Goal: Browse casually: Explore the website without a specific task or goal

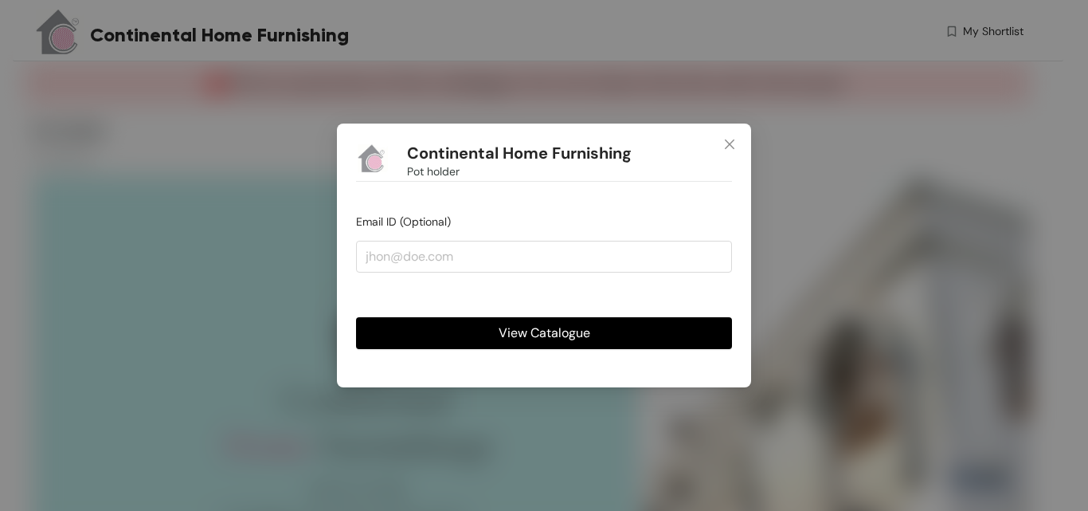
click at [529, 327] on span "View Catalogue" at bounding box center [545, 333] width 92 height 20
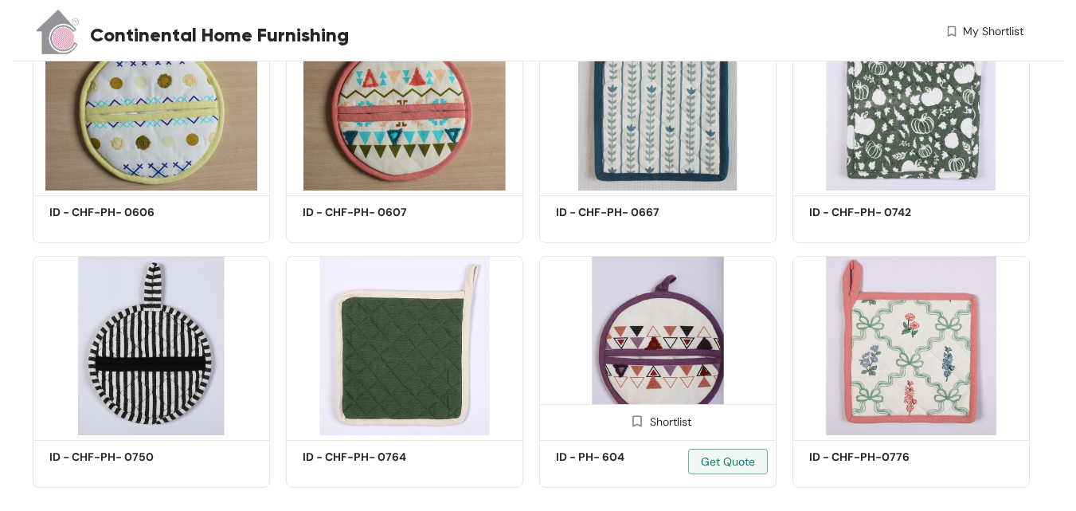
scroll to position [1021, 0]
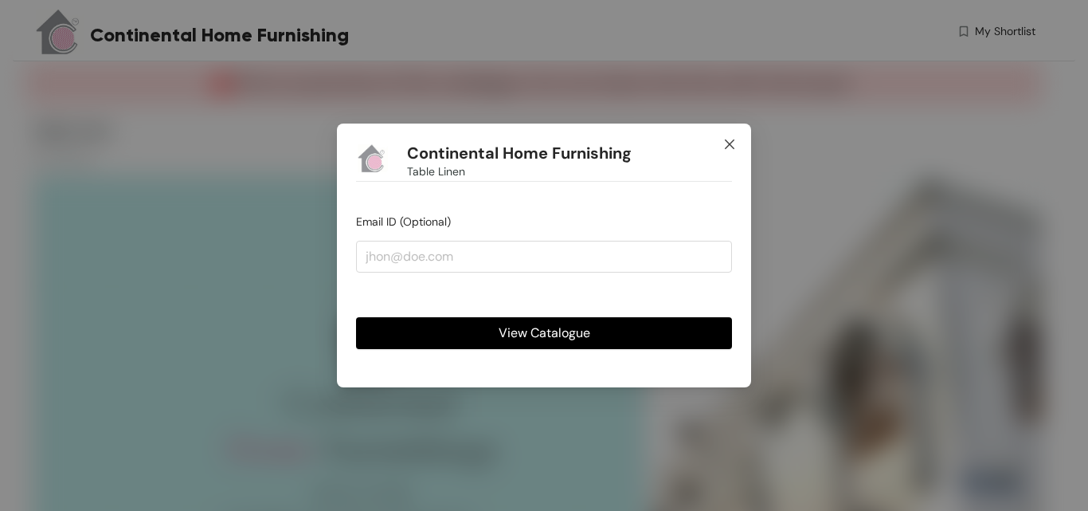
click at [728, 150] on icon "close" at bounding box center [729, 144] width 13 height 13
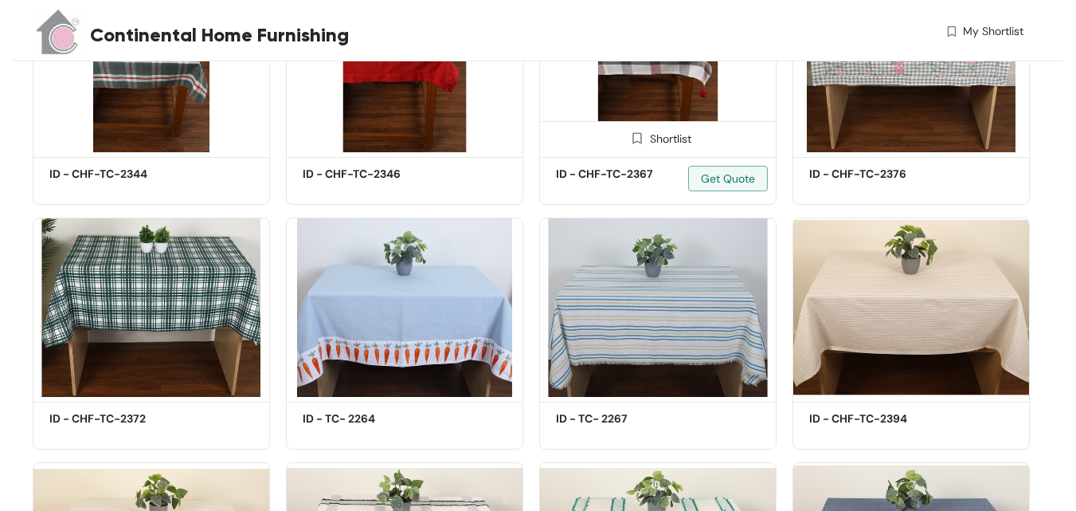
scroll to position [1111, 0]
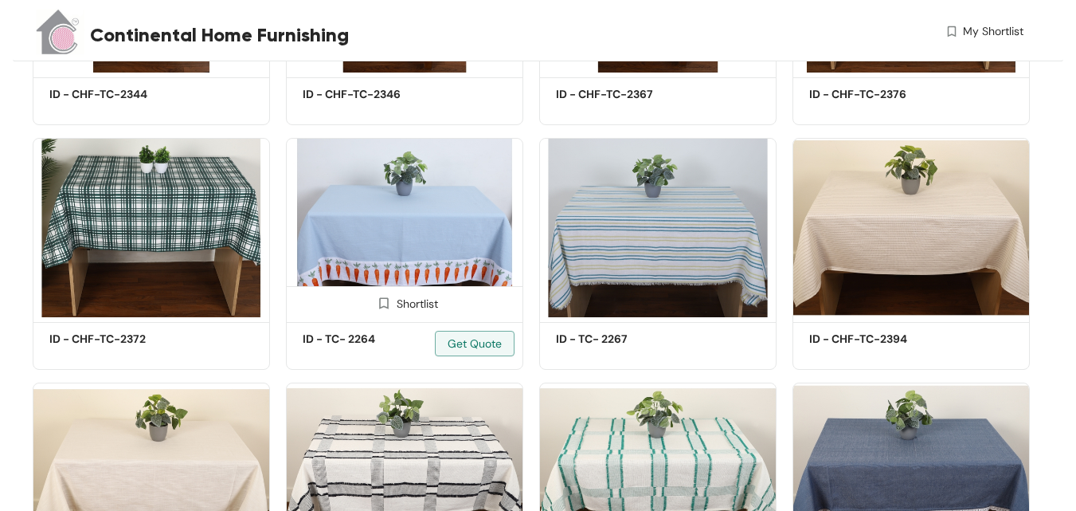
click at [388, 249] on img at bounding box center [404, 227] width 237 height 179
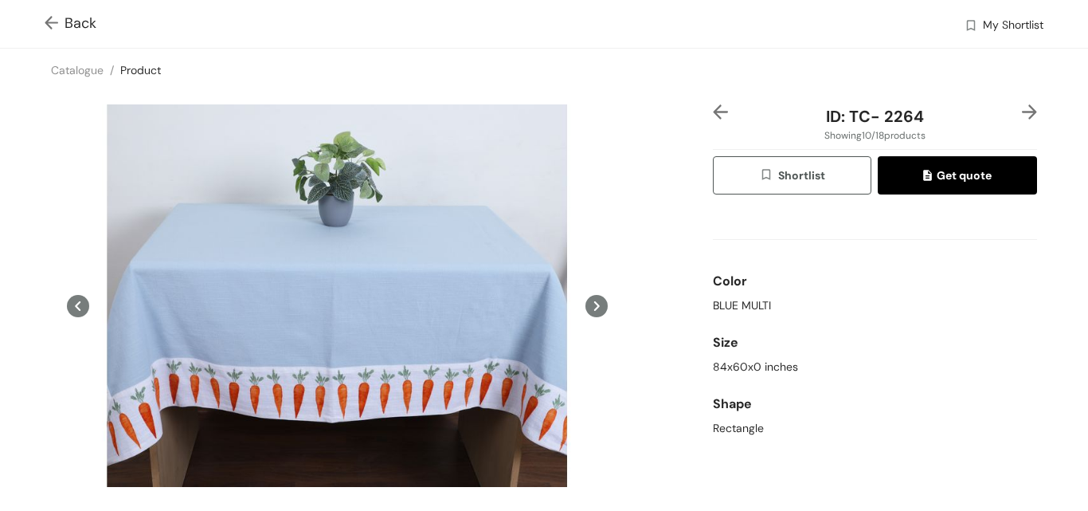
click at [1022, 114] on img at bounding box center [1029, 111] width 15 height 15
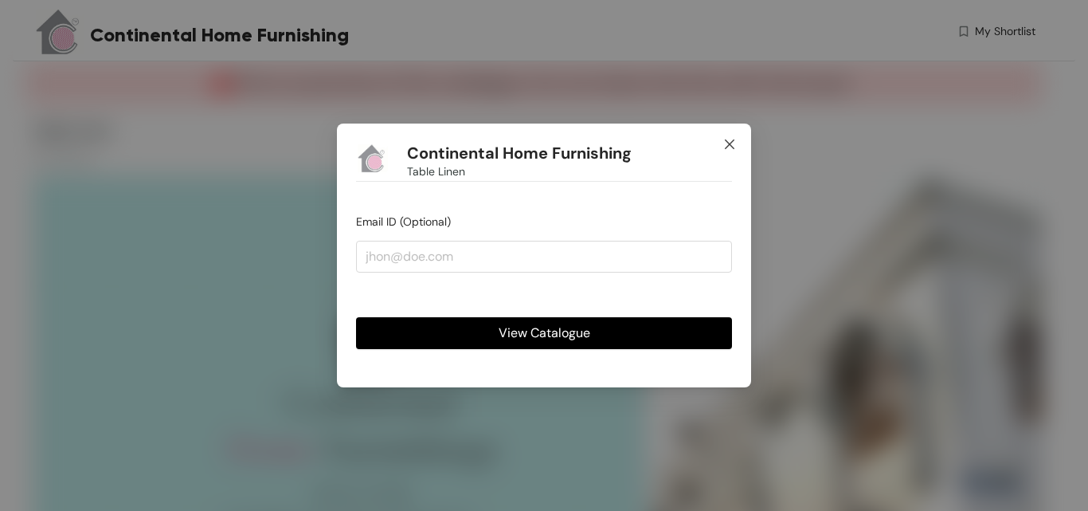
click at [726, 147] on icon "close" at bounding box center [729, 144] width 13 height 13
